Goal: Task Accomplishment & Management: Manage account settings

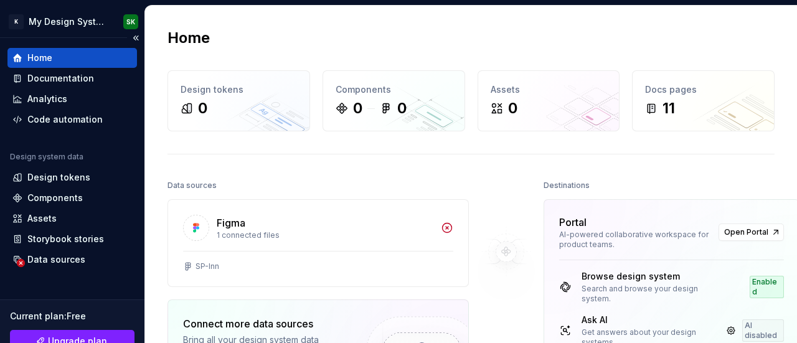
scroll to position [193, 0]
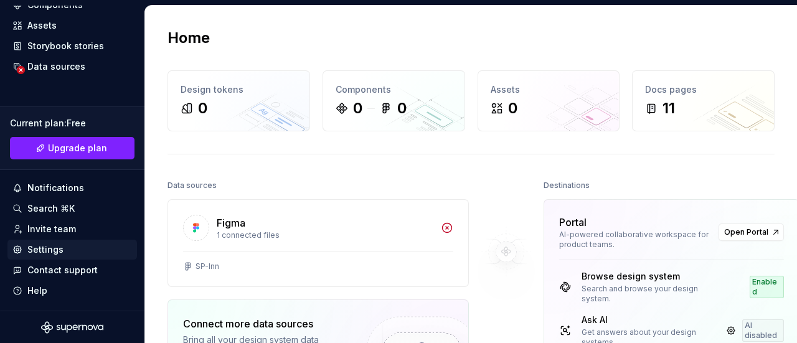
click at [53, 246] on div "Settings" at bounding box center [45, 249] width 36 height 12
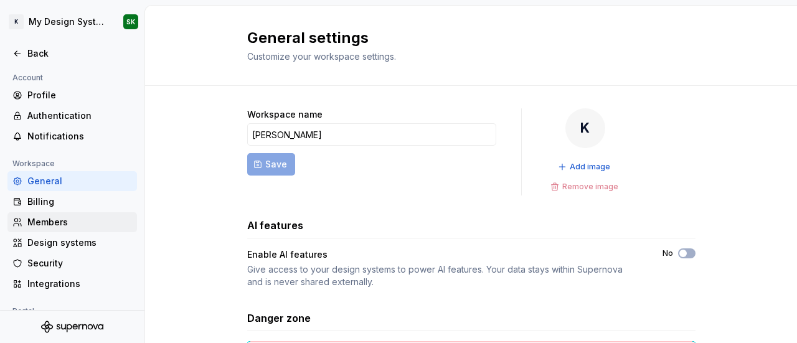
drag, startPoint x: 80, startPoint y: 263, endPoint x: 77, endPoint y: 232, distance: 31.8
click at [81, 263] on div "Security" at bounding box center [79, 263] width 105 height 12
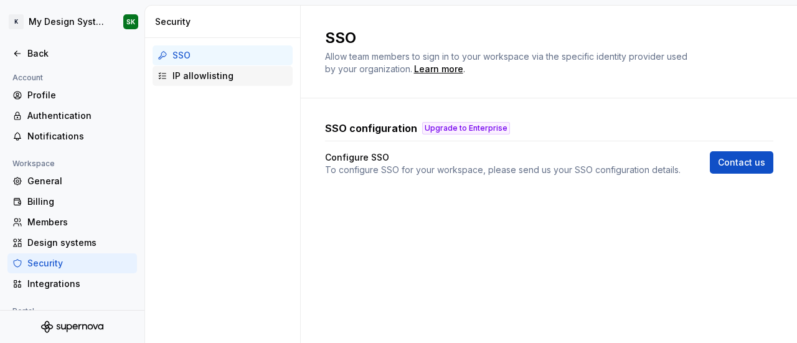
click at [245, 68] on div "IP allowlisting" at bounding box center [223, 76] width 140 height 20
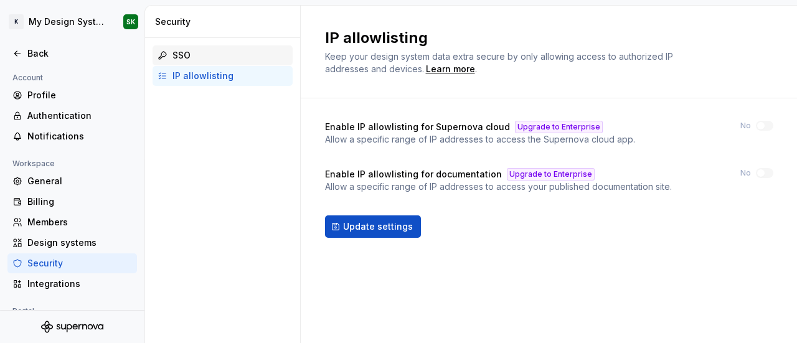
click at [239, 54] on div "SSO" at bounding box center [229, 55] width 115 height 12
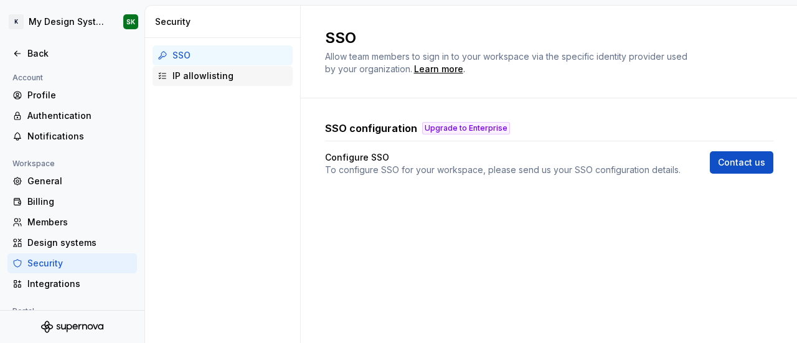
click at [237, 83] on div "IP allowlisting" at bounding box center [223, 76] width 140 height 20
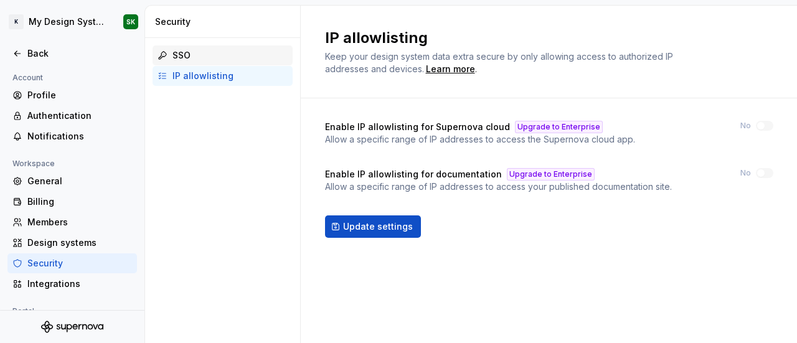
click at [249, 57] on div "SSO" at bounding box center [229, 55] width 115 height 12
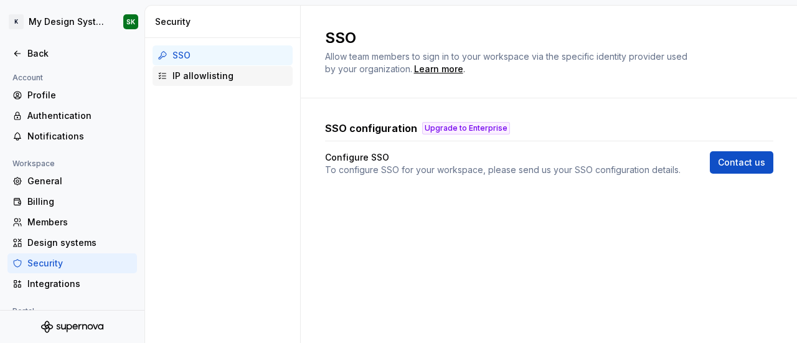
click at [214, 78] on div "IP allowlisting" at bounding box center [229, 76] width 115 height 12
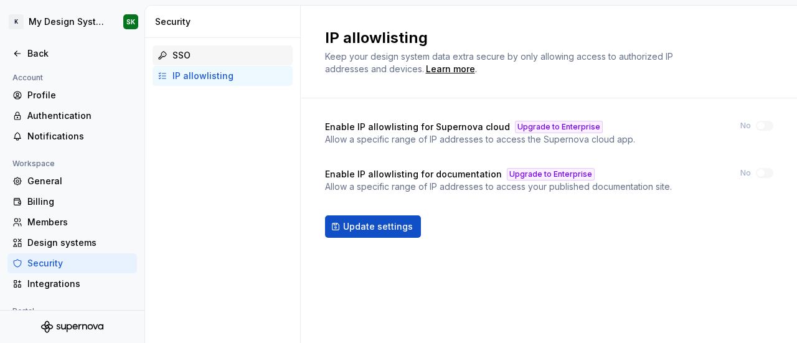
click at [213, 59] on div "SSO" at bounding box center [229, 55] width 115 height 12
